Goal: Task Accomplishment & Management: Complete application form

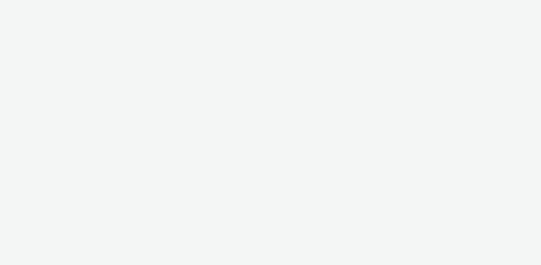
select select "b34ceae8-b405-47a5-9a73-edd6bbb83581"
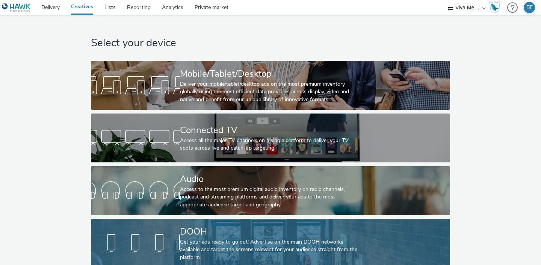
click at [166, 222] on link "DOOH Get your ads ready to go out! Advertise on the main DOOH networks availabl…" at bounding box center [270, 243] width 359 height 49
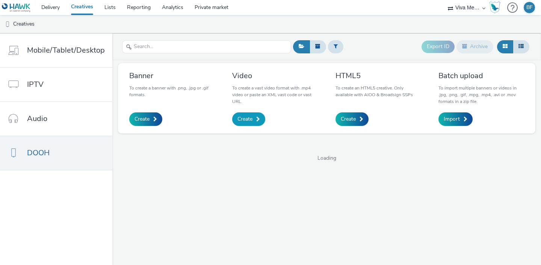
click at [248, 123] on span "Create" at bounding box center [245, 119] width 15 height 8
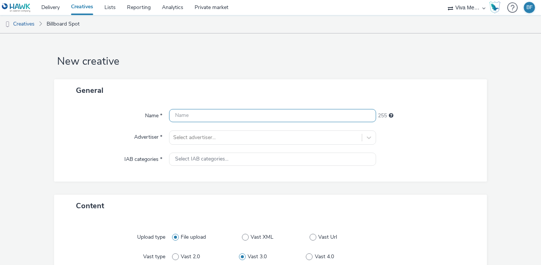
click at [190, 118] on input "text" at bounding box center [272, 115] width 207 height 13
type input "Solna Bilen NY BF 5sec"
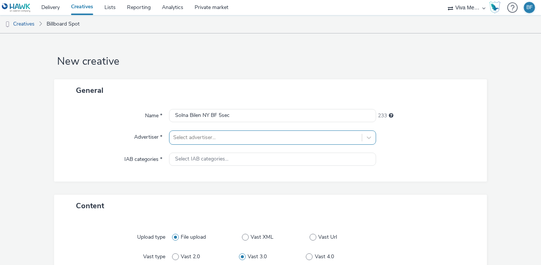
click at [231, 137] on div "Select advertiser..." at bounding box center [272, 137] width 207 height 14
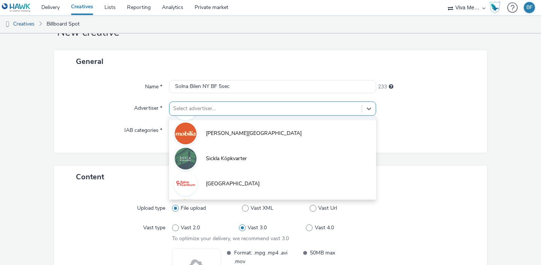
scroll to position [59, 0]
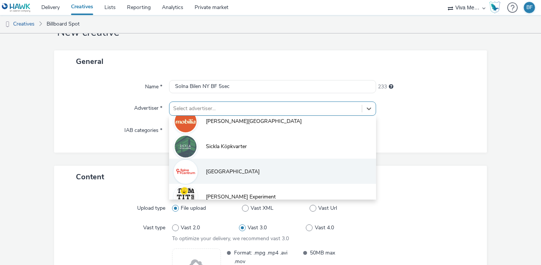
click at [221, 164] on li "[GEOGRAPHIC_DATA]" at bounding box center [272, 171] width 207 height 25
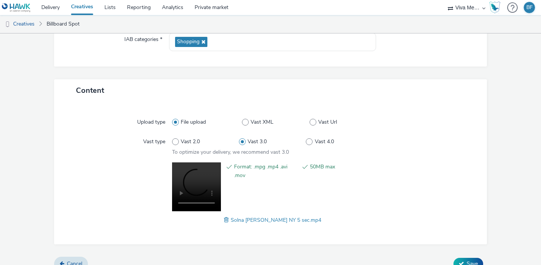
scroll to position [131, 0]
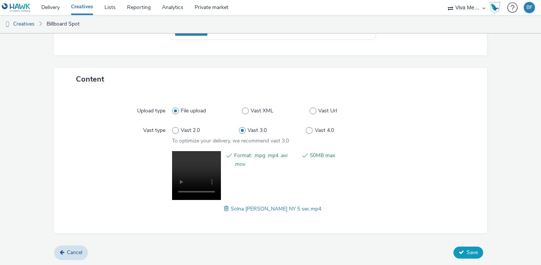
click at [463, 250] on icon at bounding box center [461, 252] width 5 height 5
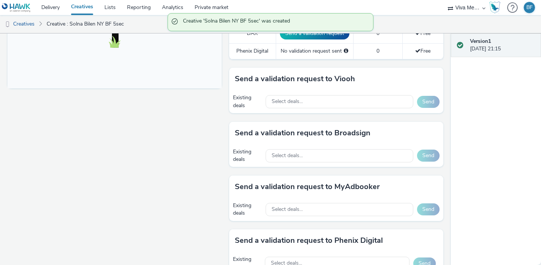
scroll to position [313, 0]
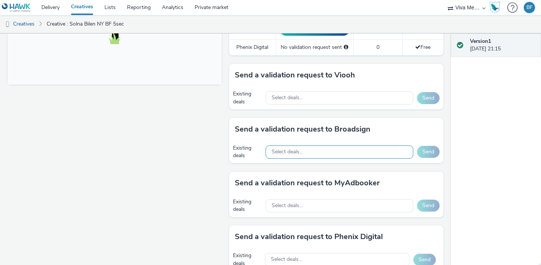
click at [374, 153] on div "Select deals..." at bounding box center [340, 151] width 148 height 13
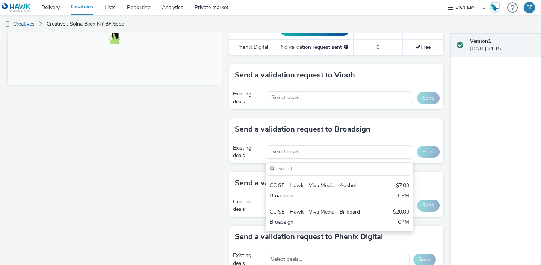
scroll to position [0, 0]
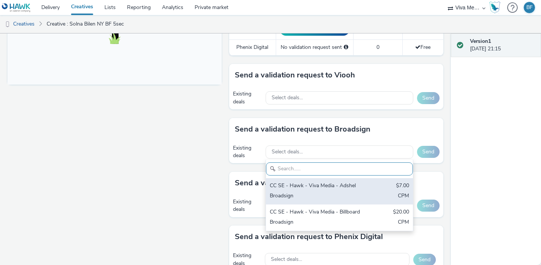
click at [351, 190] on div "CC SE - Hawk - Viva Media - Adshel $7.00 Broadsign CPM" at bounding box center [339, 191] width 147 height 26
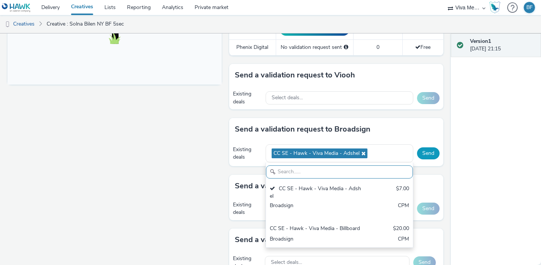
click at [429, 153] on button "Send" at bounding box center [428, 153] width 23 height 12
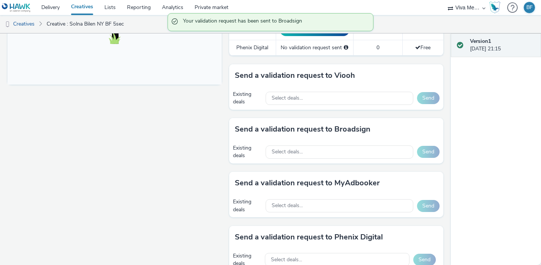
click at [79, 7] on link "Creatives" at bounding box center [81, 7] width 33 height 15
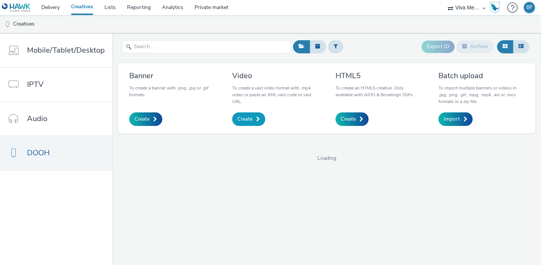
click at [253, 121] on link "Create" at bounding box center [248, 119] width 33 height 14
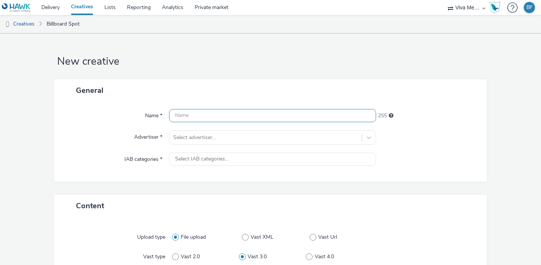
click at [241, 115] on input "text" at bounding box center [272, 115] width 207 height 13
type input "Solna Korven NY BF 5sec"
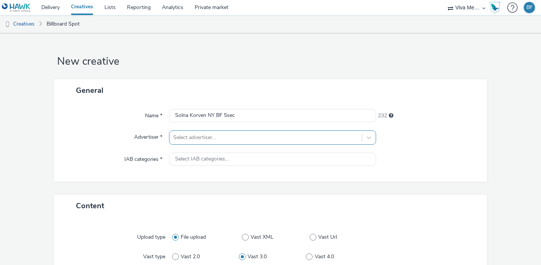
click at [226, 139] on div "Select advertiser..." at bounding box center [272, 137] width 207 height 14
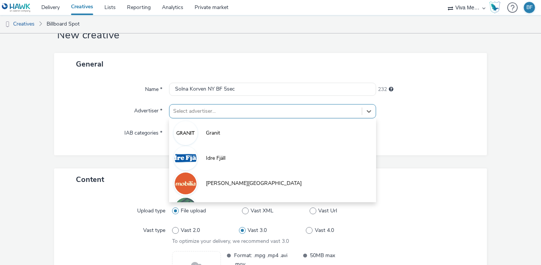
scroll to position [29, 0]
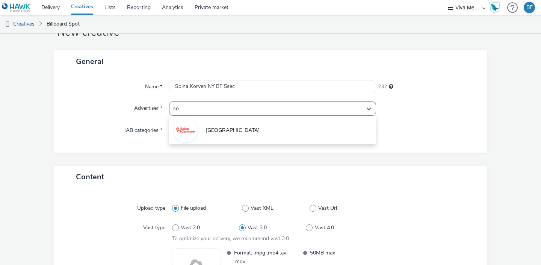
type input "sol"
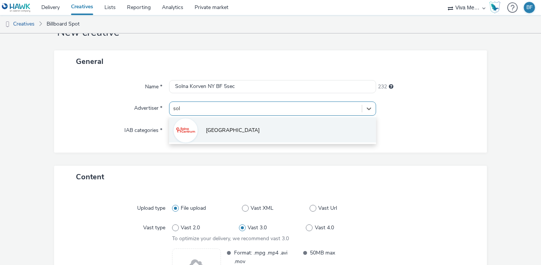
click at [216, 127] on span "[GEOGRAPHIC_DATA]" at bounding box center [233, 131] width 54 height 8
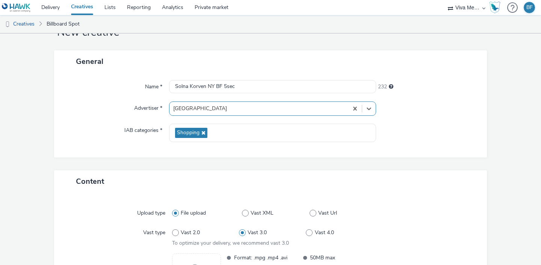
scroll to position [120, 0]
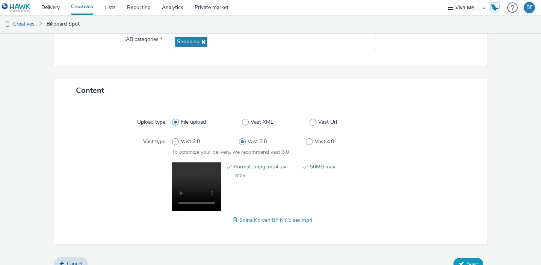
click at [467, 262] on span "Save" at bounding box center [472, 263] width 11 height 7
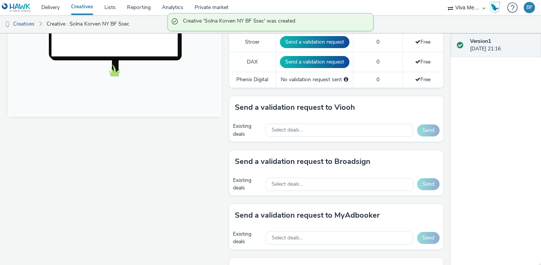
scroll to position [281, 0]
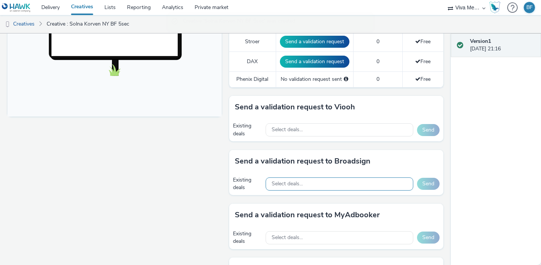
click at [362, 186] on div "Select deals..." at bounding box center [340, 183] width 148 height 13
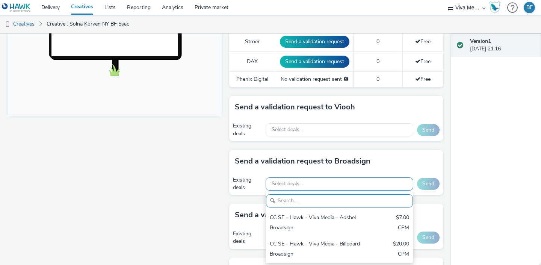
scroll to position [0, 0]
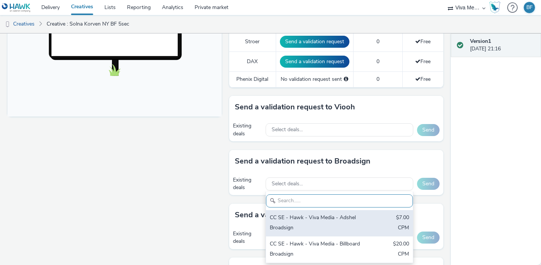
click at [342, 216] on div "CC SE - Hawk - Viva Media - Adshel" at bounding box center [316, 218] width 92 height 9
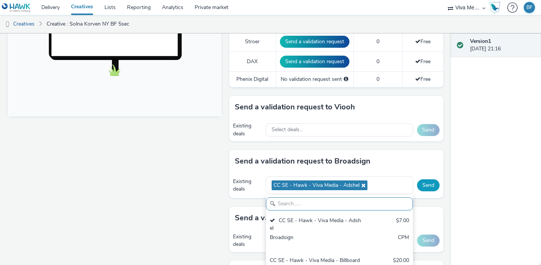
click at [427, 184] on button "Send" at bounding box center [428, 185] width 23 height 12
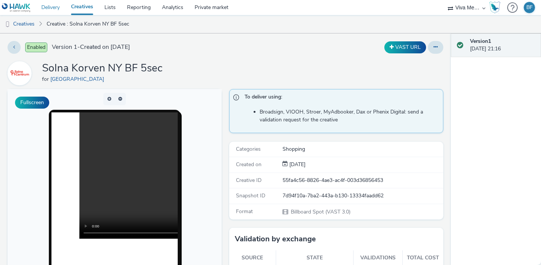
click at [58, 9] on link "Delivery" at bounding box center [51, 7] width 30 height 15
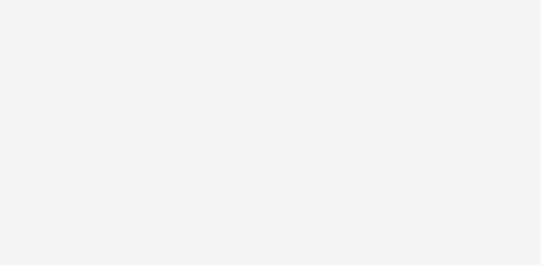
select select "b34ceae8-b405-47a5-9a73-edd6bbb83581"
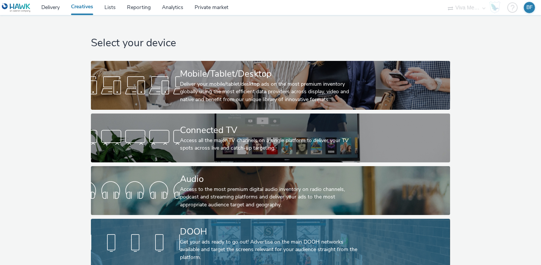
click at [167, 228] on link "DOOH Get your ads ready to go out! Advertise on the main DOOH networks availabl…" at bounding box center [270, 243] width 359 height 49
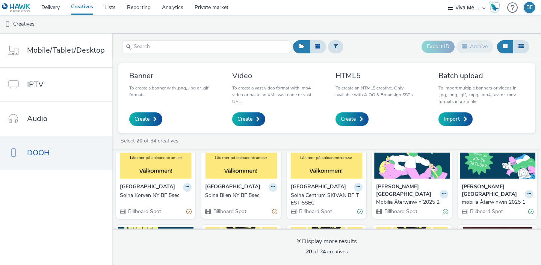
scroll to position [54, 0]
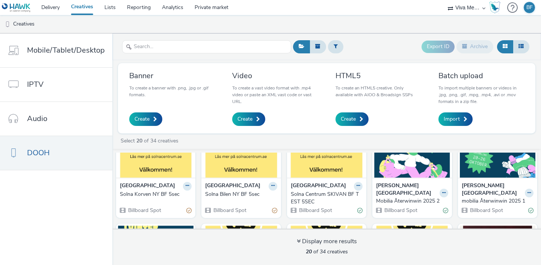
click at [419, 169] on img at bounding box center [412, 140] width 76 height 73
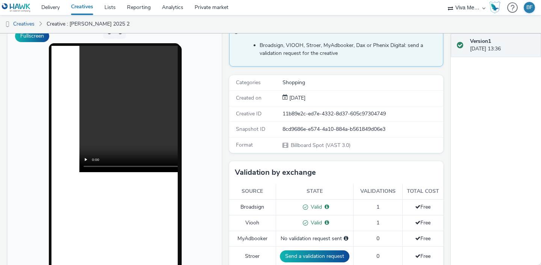
scroll to position [32, 0]
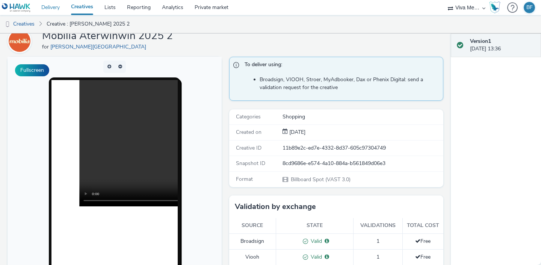
click at [49, 1] on link "Delivery" at bounding box center [51, 7] width 30 height 15
